Goal: Information Seeking & Learning: Learn about a topic

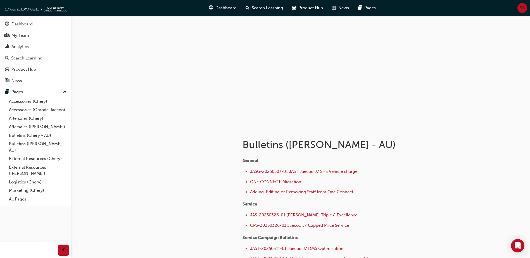
scroll to position [35, 0]
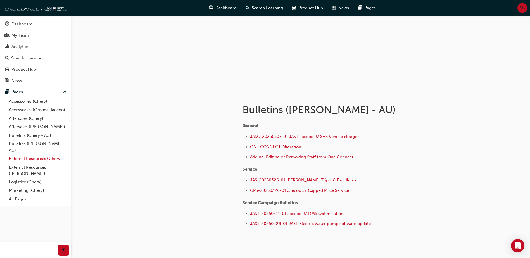
click at [44, 156] on link "External Resources (Chery)" at bounding box center [38, 158] width 62 height 9
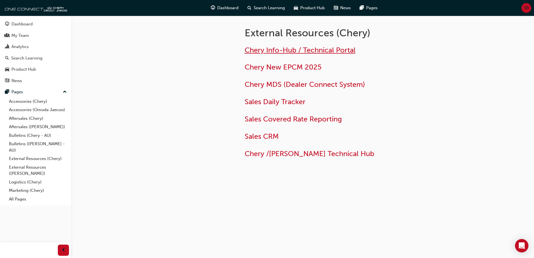
click at [342, 51] on span "Chery Info-Hub / Technical Portal" at bounding box center [300, 50] width 111 height 9
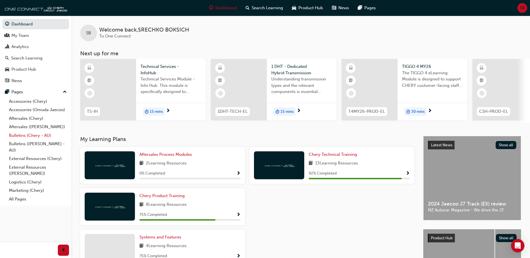
click at [38, 135] on link "Bulletins (Chery - AU)" at bounding box center [38, 135] width 62 height 9
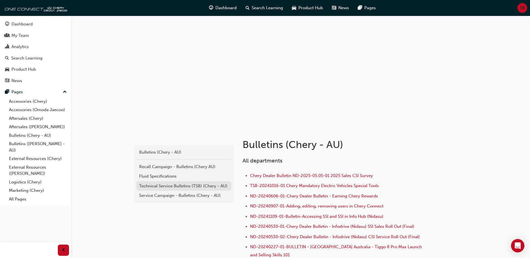
click at [176, 175] on div "Technical Service Bulletins (TSB) (Chery - AU)" at bounding box center [183, 186] width 89 height 6
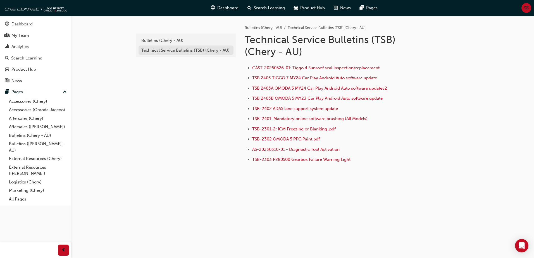
click at [163, 48] on div "Technical Service Bulletins (TSB) (Chery - AU)" at bounding box center [185, 50] width 89 height 6
click at [162, 41] on div "Bulletins (Chery - AU)" at bounding box center [185, 40] width 89 height 6
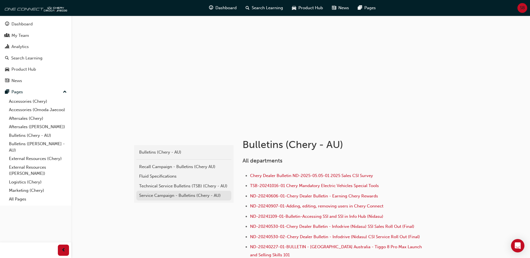
click at [183, 175] on div "Service Campaign - Bulletins (Chery - AU)" at bounding box center [183, 195] width 89 height 6
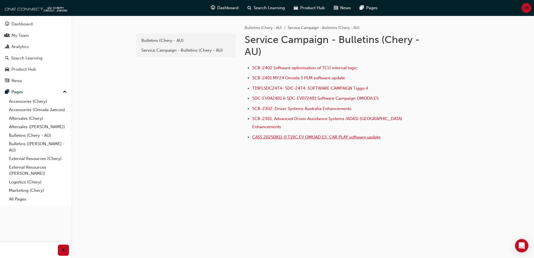
click at [279, 135] on span "CASS 20250811-0 T19C EV OMOAD E5 CAR PLAY software update" at bounding box center [316, 137] width 128 height 5
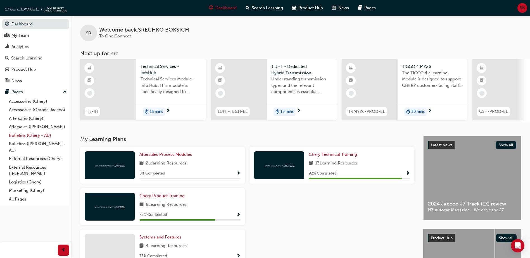
click at [43, 135] on link "Bulletins (Chery - AU)" at bounding box center [38, 135] width 62 height 9
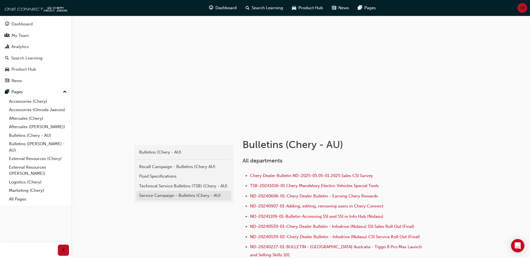
click at [195, 196] on div "Service Campaign - Bulletins (Chery - AU)" at bounding box center [183, 195] width 89 height 6
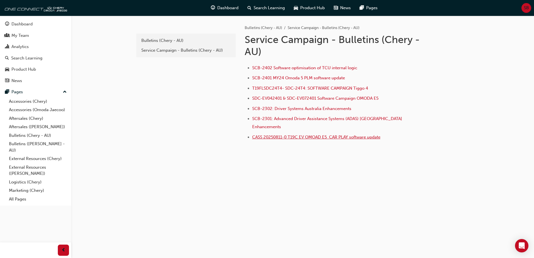
click at [297, 135] on span "CASS 20250811-0 T19C EV OMOAD E5 CAR PLAY software update" at bounding box center [316, 137] width 128 height 5
